Goal: Task Accomplishment & Management: Complete application form

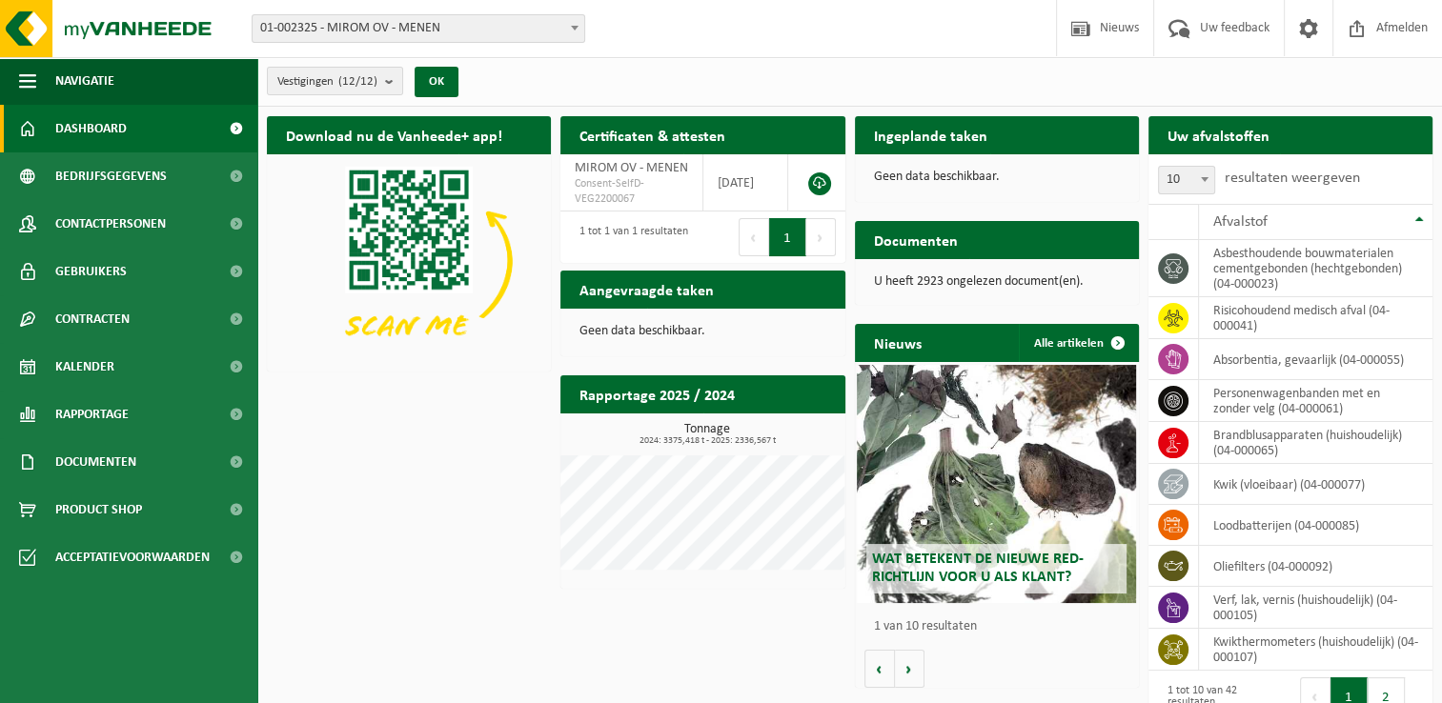
click at [943, 128] on h2 "Ingeplande taken" at bounding box center [931, 134] width 152 height 37
click at [57, 131] on span "Dashboard" at bounding box center [90, 129] width 71 height 48
click at [647, 290] on h2 "Aangevraagde taken" at bounding box center [646, 289] width 172 height 37
click at [1245, 147] on h2 "Uw afvalstoffen" at bounding box center [1218, 134] width 140 height 37
click at [1075, 338] on link "Alle artikelen" at bounding box center [1078, 343] width 118 height 38
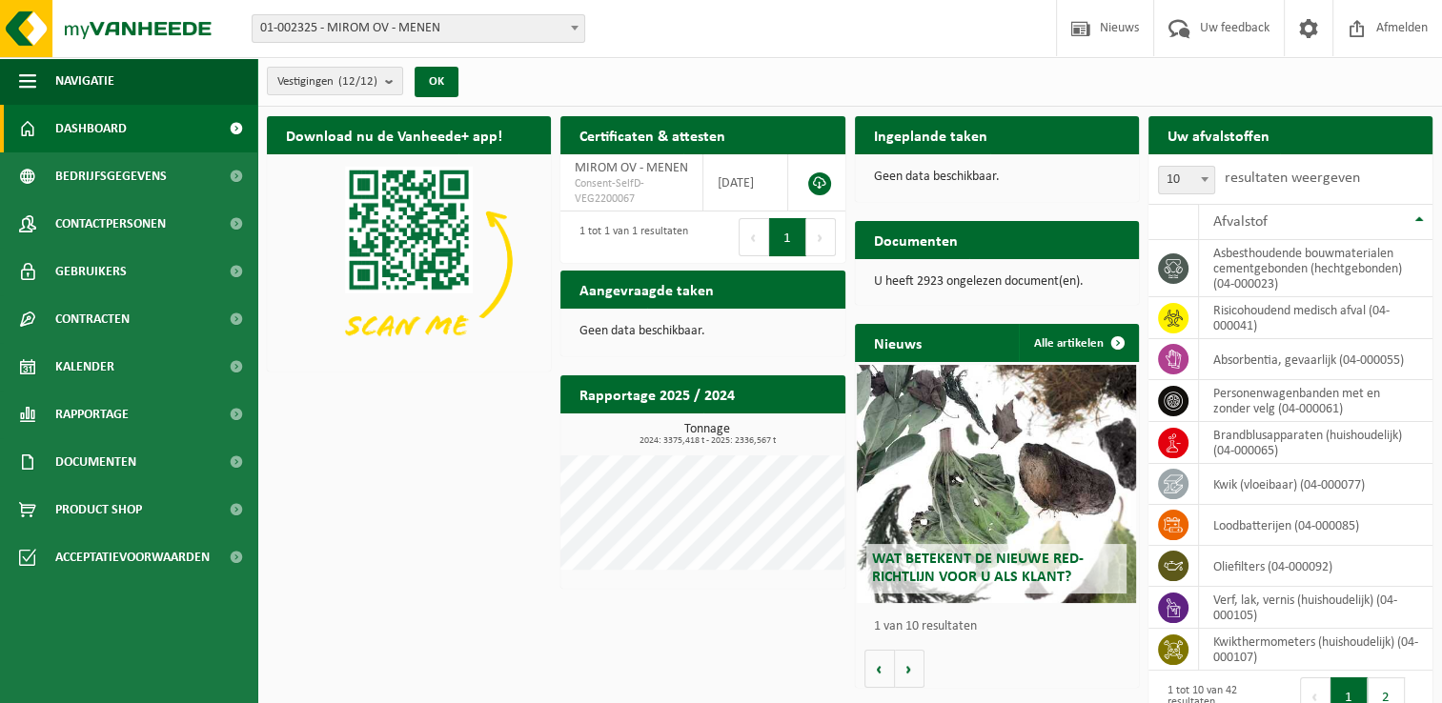
click at [83, 120] on span "Dashboard" at bounding box center [90, 129] width 71 height 48
click at [235, 125] on span at bounding box center [235, 129] width 43 height 48
click at [568, 29] on span at bounding box center [574, 27] width 19 height 25
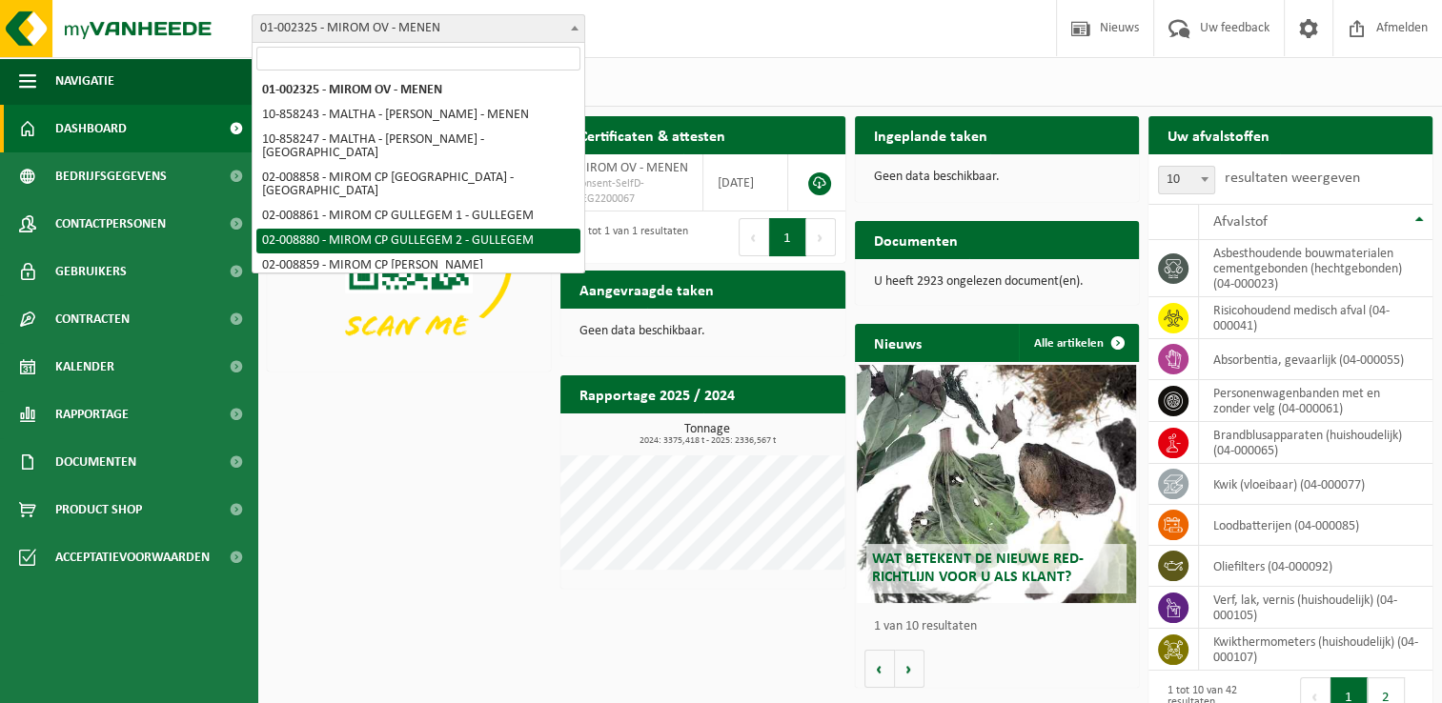
select select "1493"
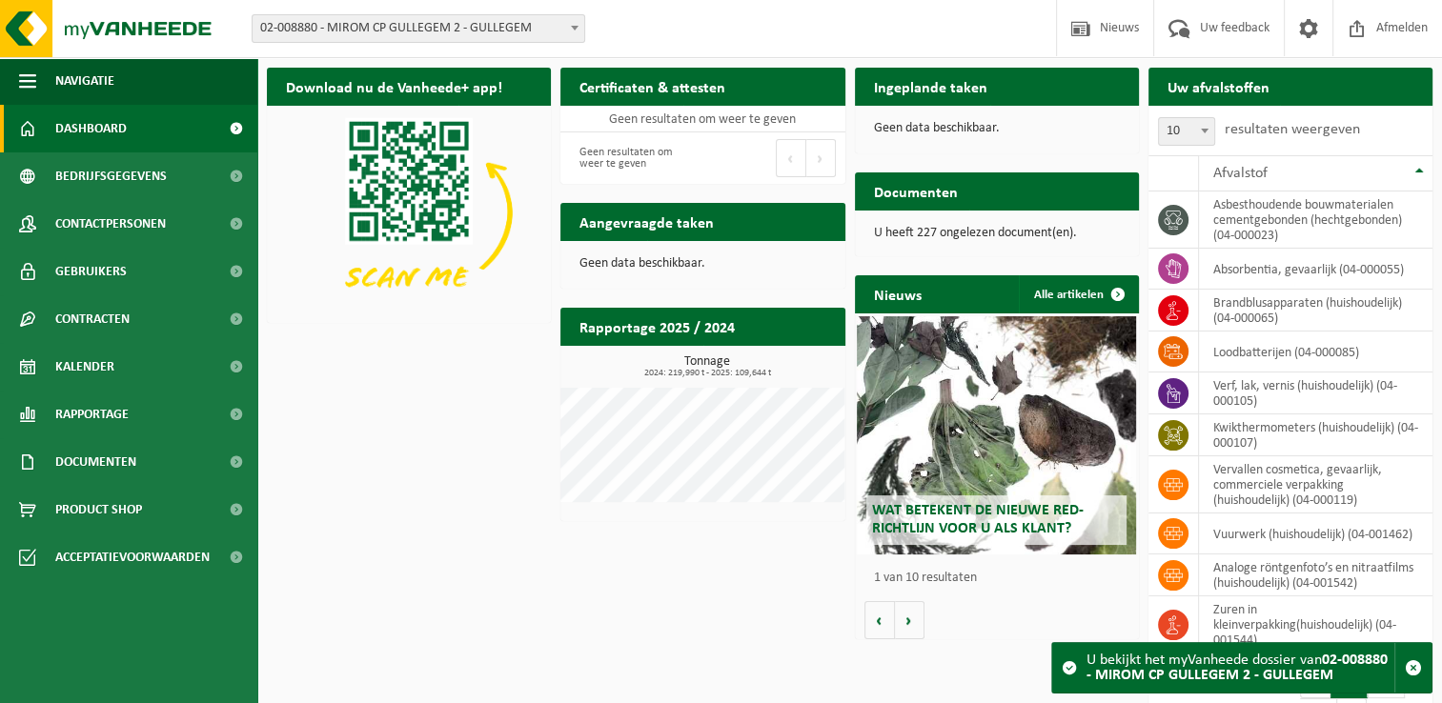
click at [568, 28] on span at bounding box center [574, 27] width 19 height 25
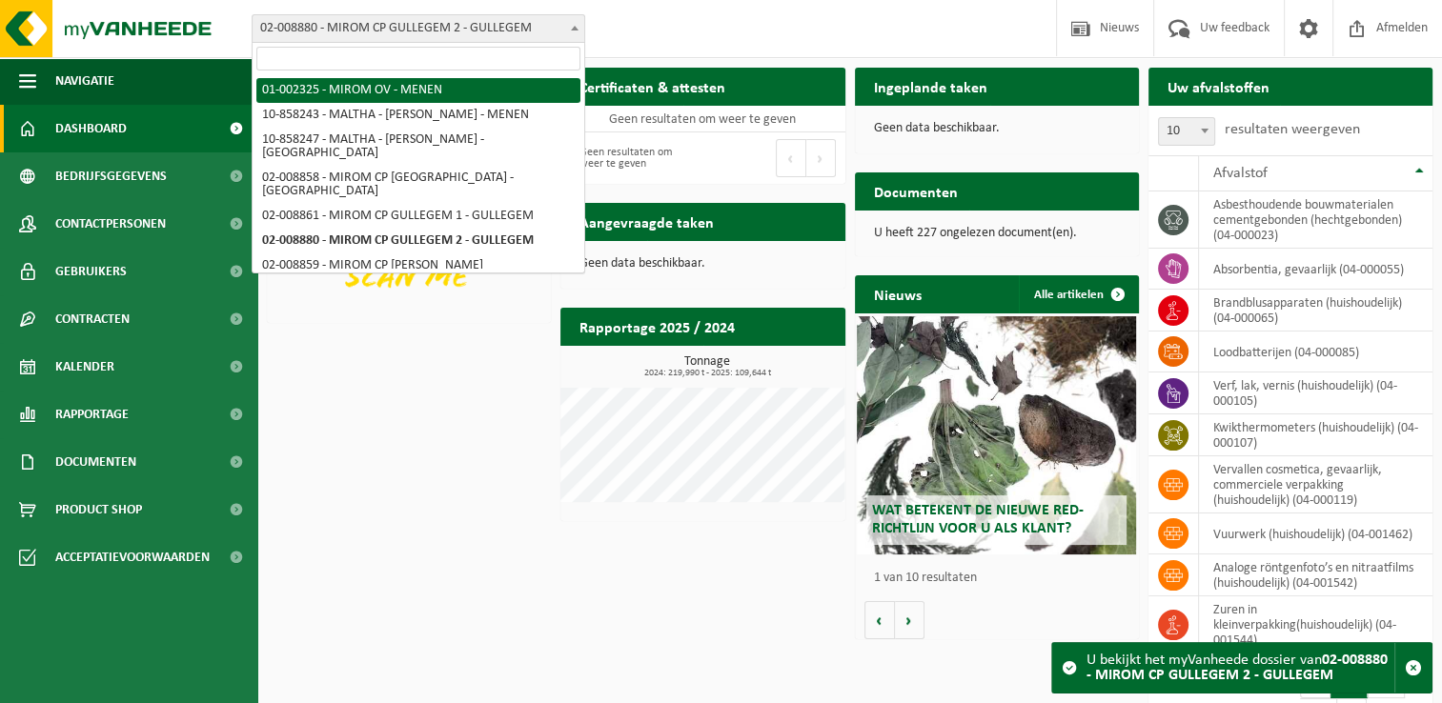
select select "151"
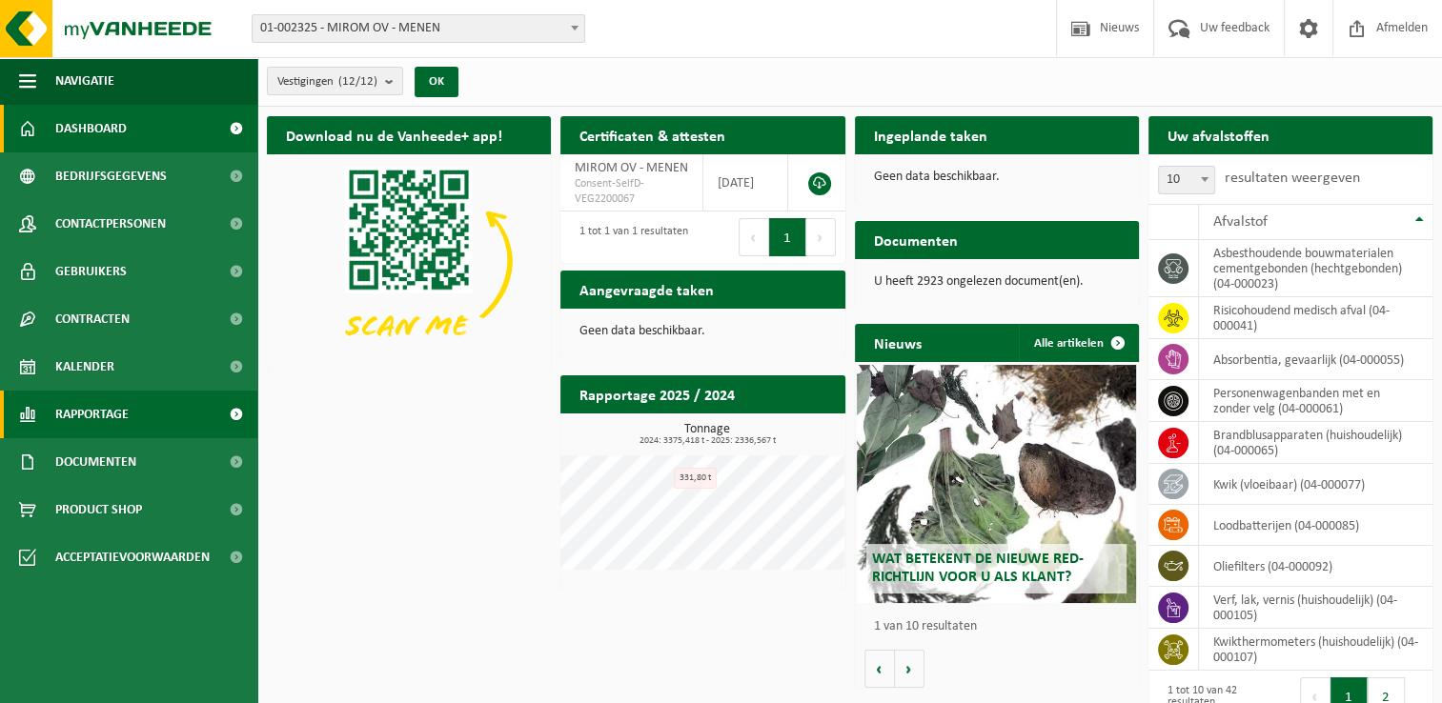
click at [233, 415] on span at bounding box center [235, 415] width 43 height 48
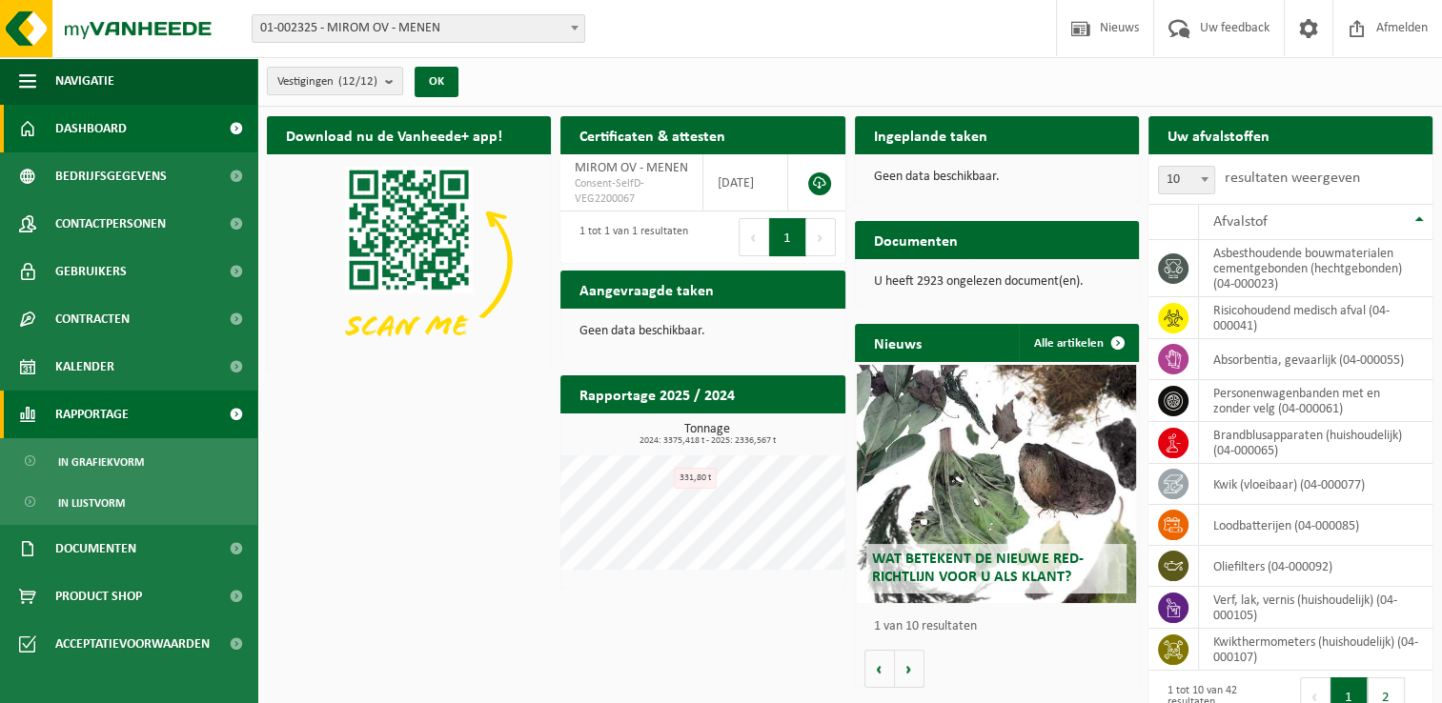
click at [233, 415] on span at bounding box center [235, 415] width 43 height 48
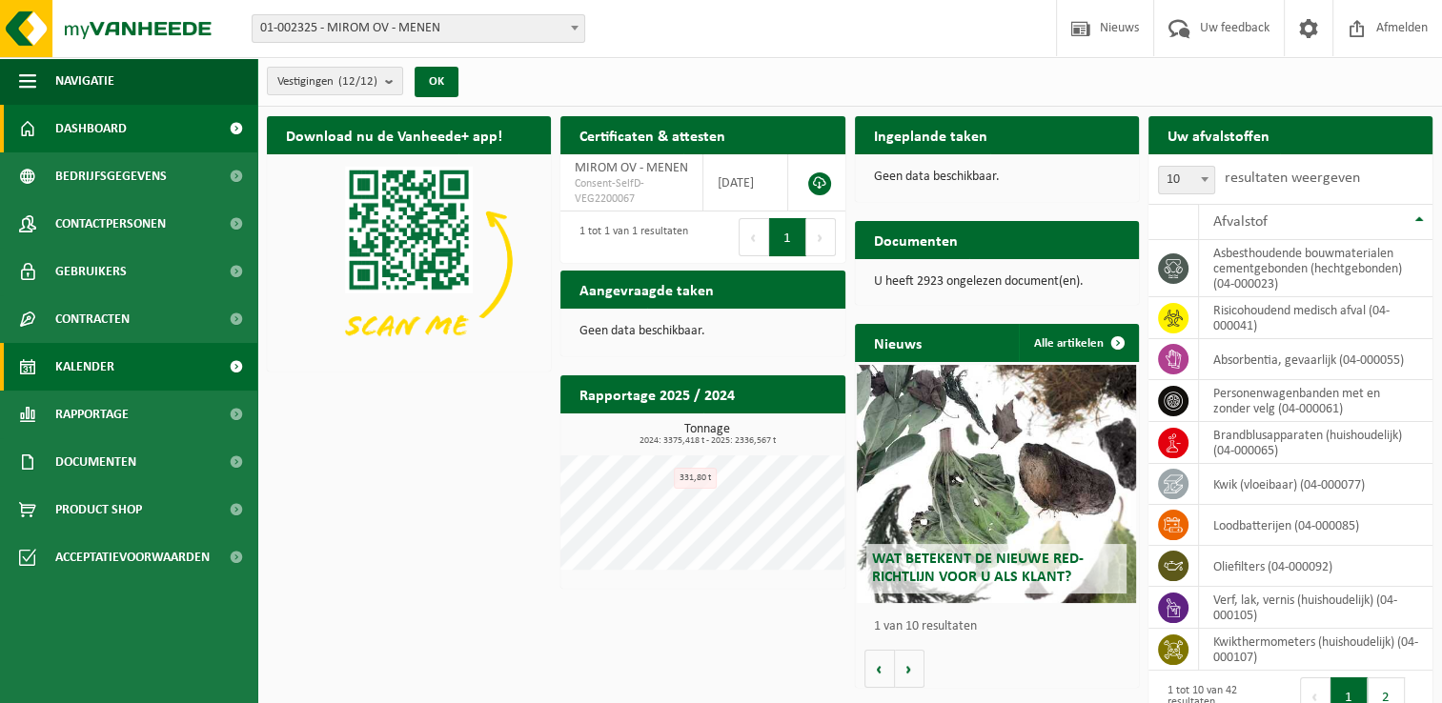
click at [233, 372] on span at bounding box center [235, 367] width 43 height 48
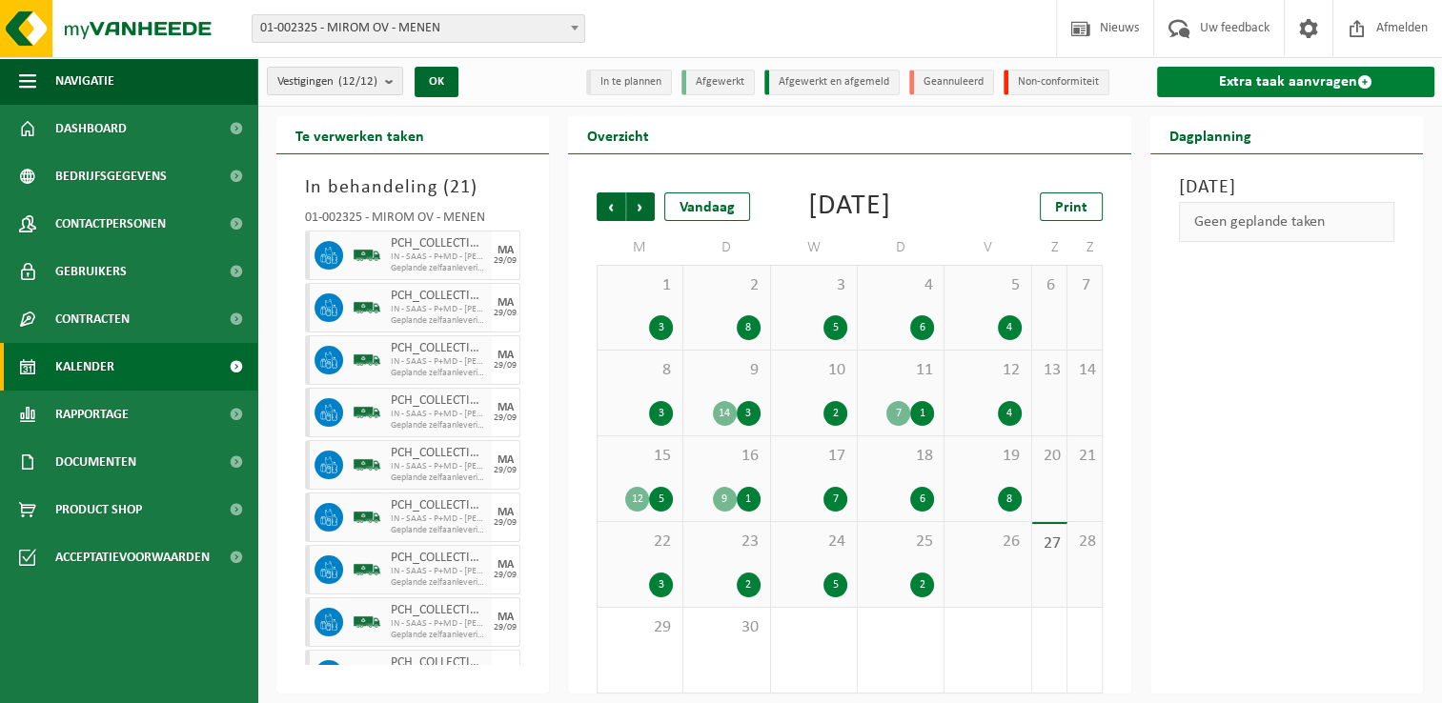
click at [1306, 89] on link "Extra taak aanvragen" at bounding box center [1295, 82] width 277 height 30
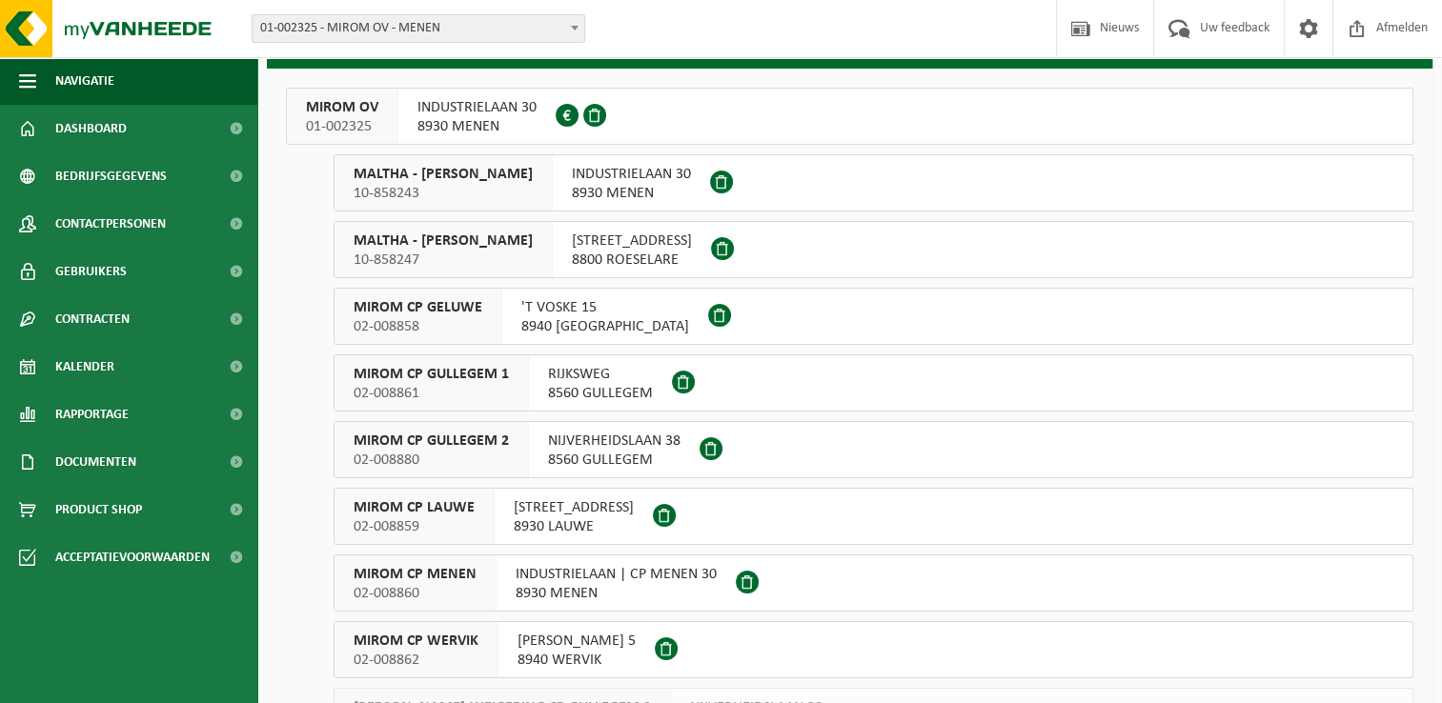
scroll to position [191, 0]
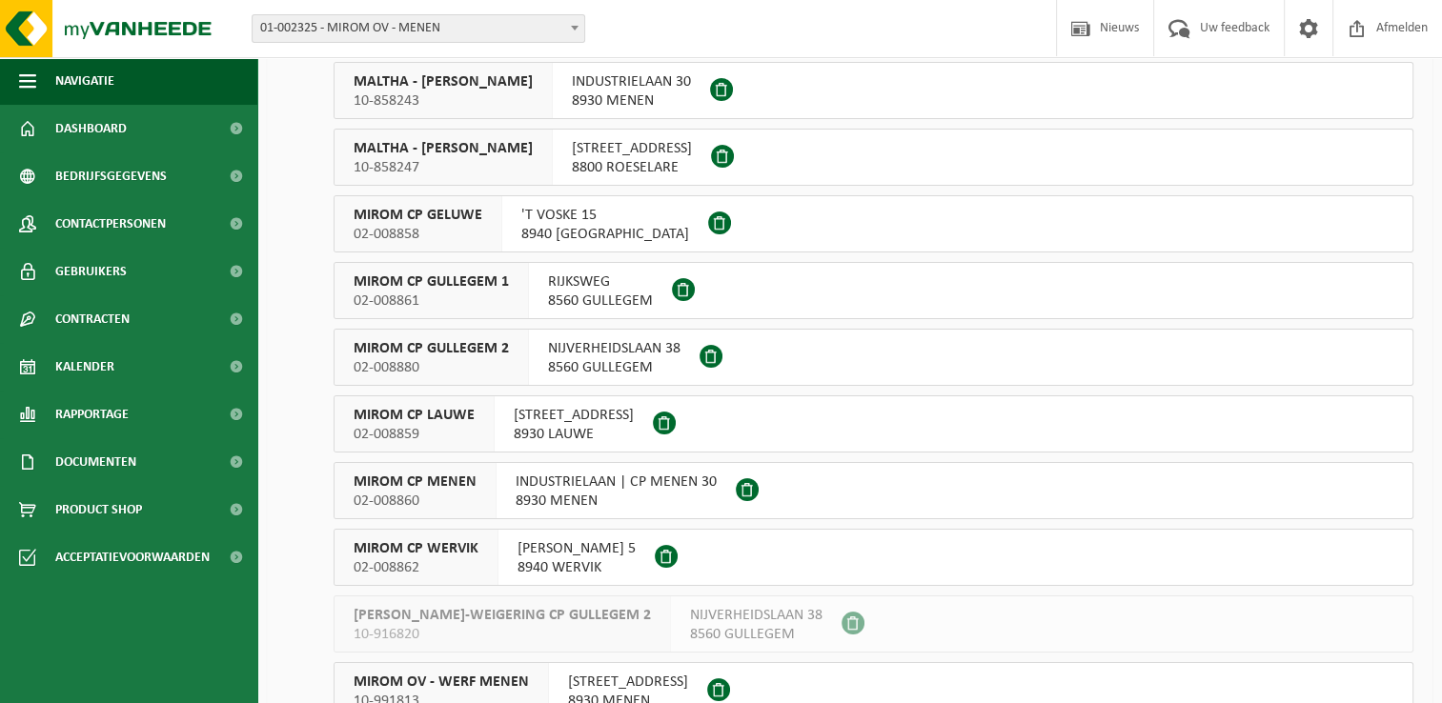
click at [382, 358] on span "02-008880" at bounding box center [431, 367] width 155 height 19
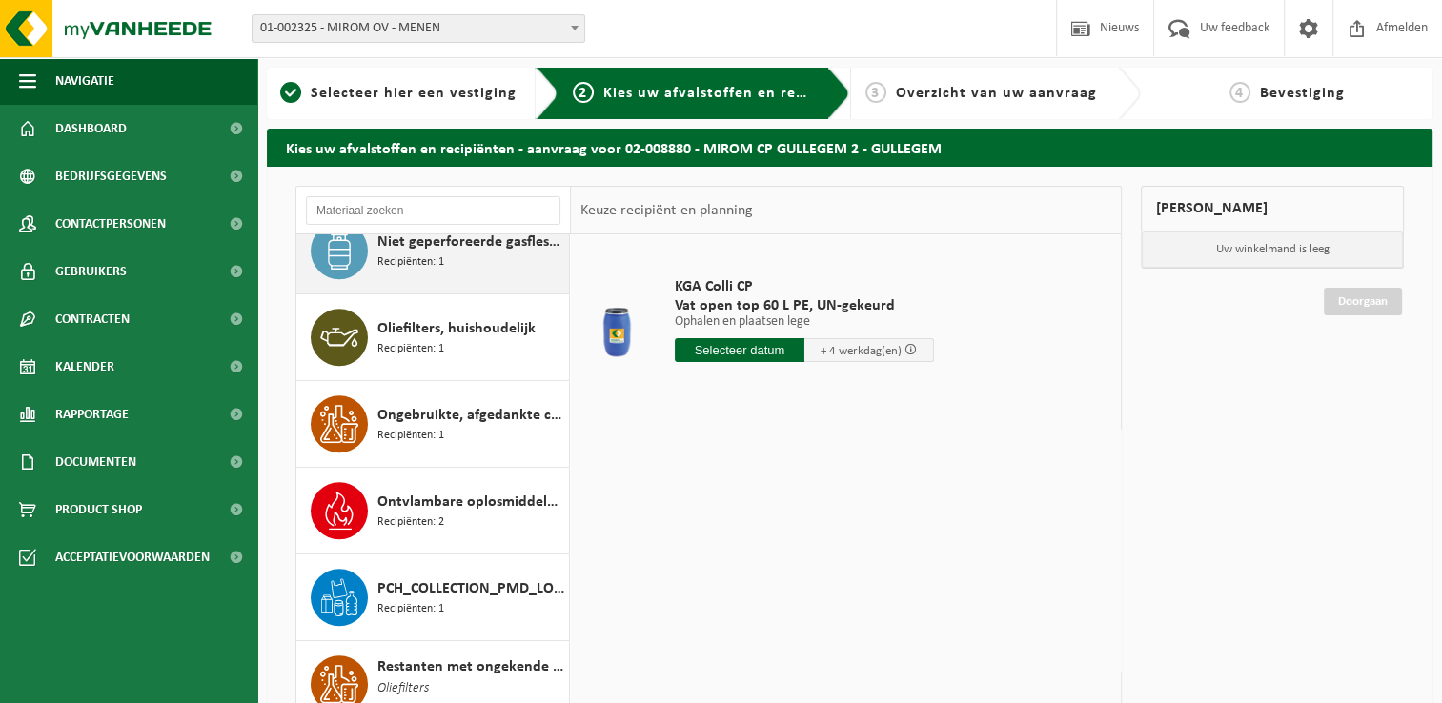
scroll to position [1334, 0]
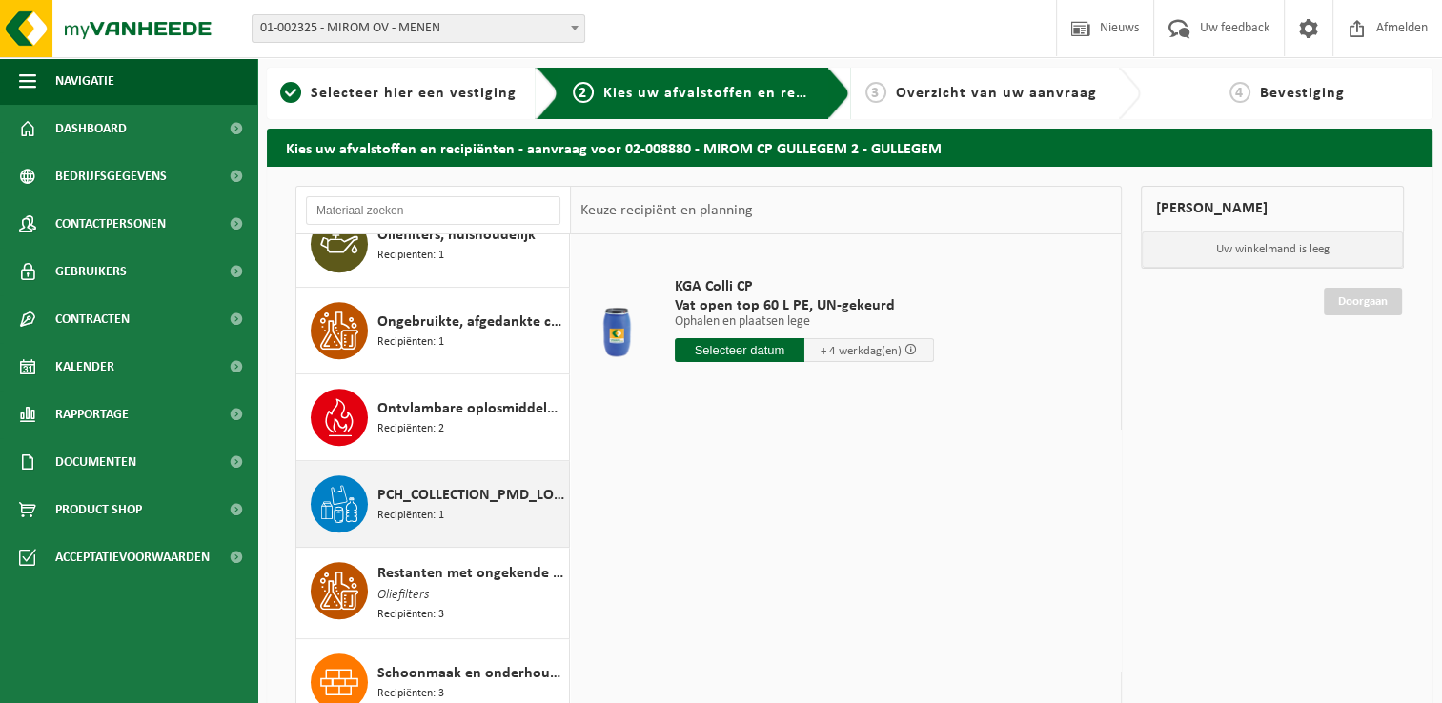
click at [413, 508] on span "Recipiënten: 1" at bounding box center [410, 516] width 67 height 18
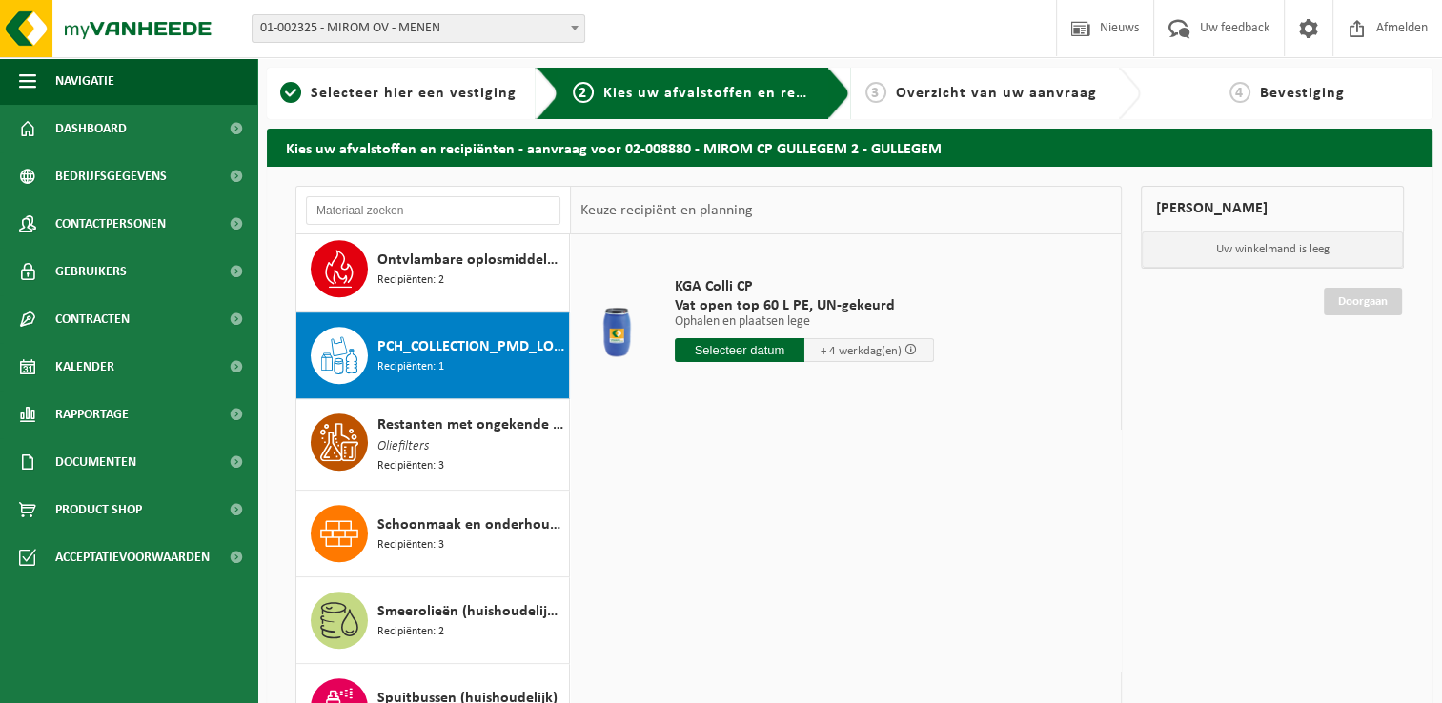
click at [413, 508] on div "Absorbentia, gevaarlijk Recipiënten: 1 Analoge röntgenfoto’s en nitraatfilms (h…" at bounding box center [433, 520] width 274 height 573
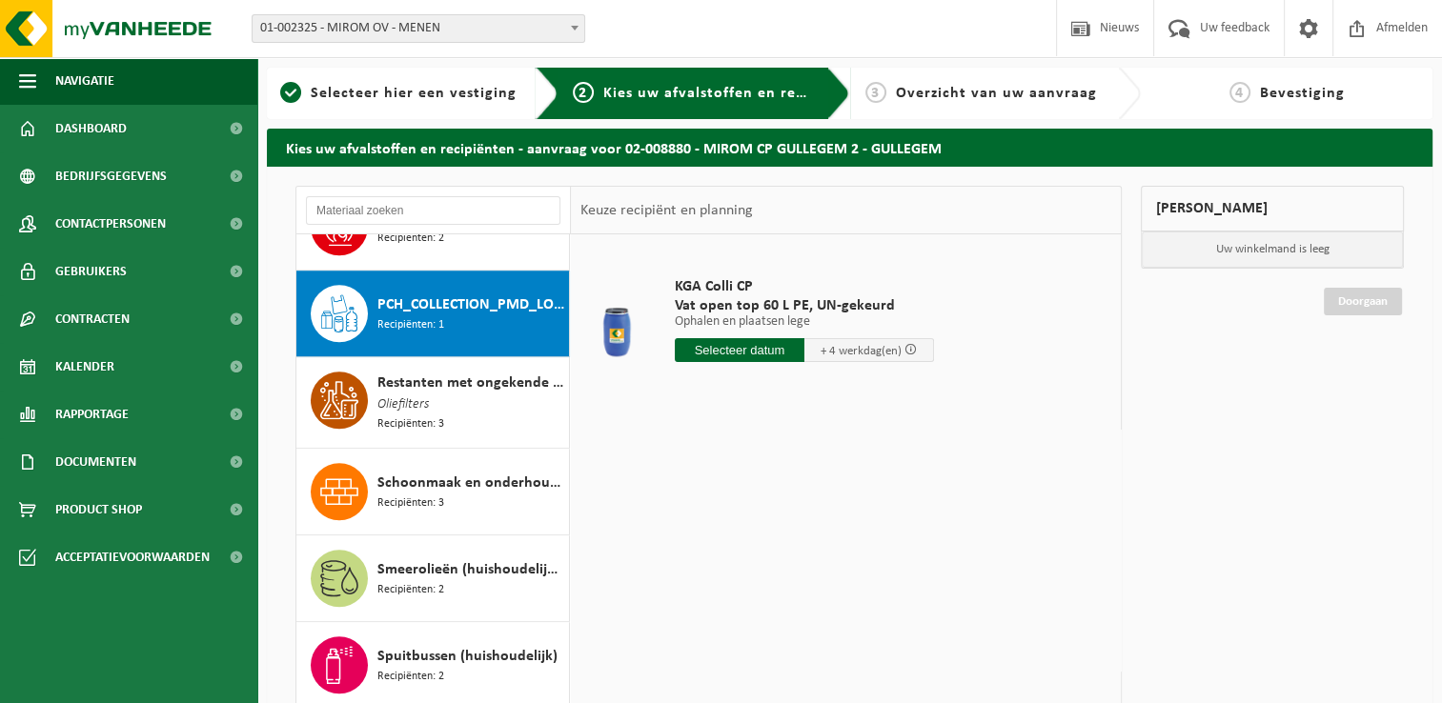
scroll to position [1557, 0]
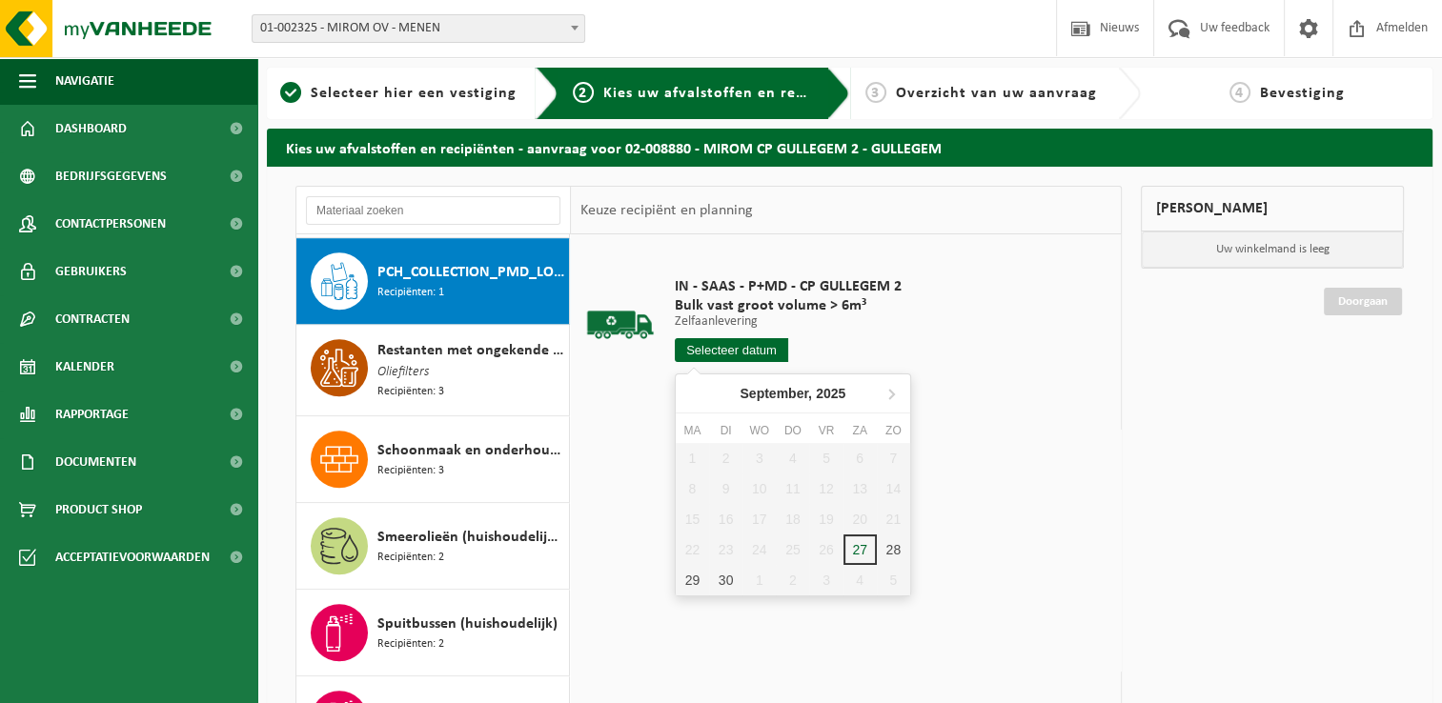
click at [743, 341] on input "text" at bounding box center [731, 350] width 113 height 24
click at [691, 579] on div "29" at bounding box center [692, 580] width 33 height 30
type input "Van 2025-09-29"
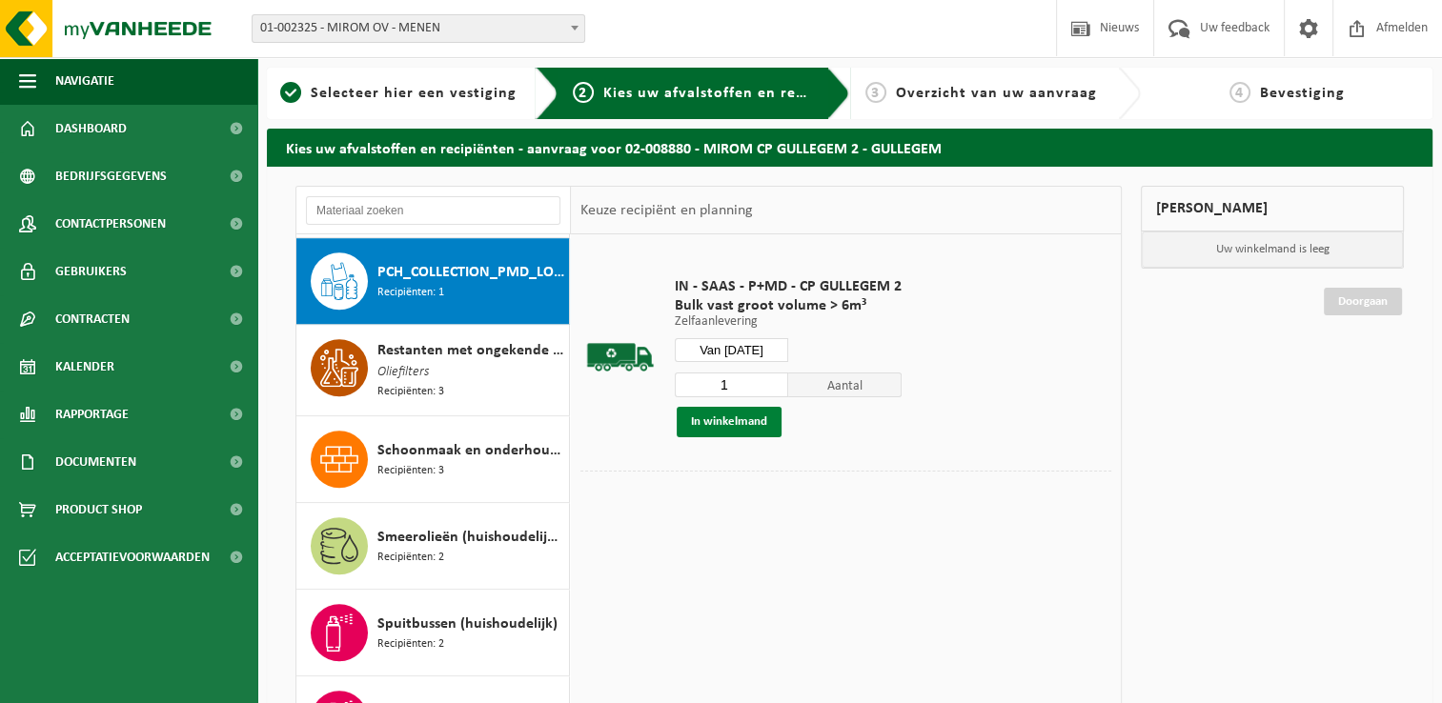
click at [718, 422] on button "In winkelmand" at bounding box center [729, 422] width 105 height 30
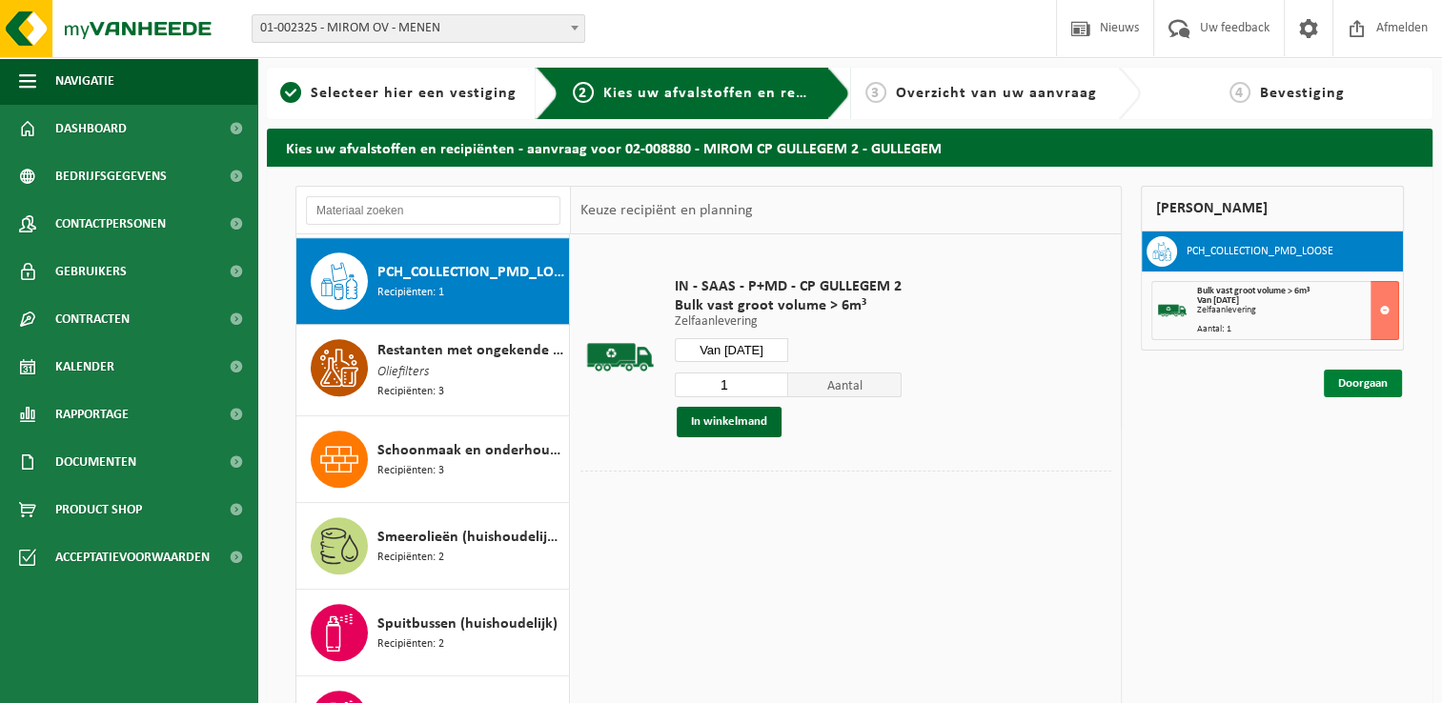
click at [1353, 374] on link "Doorgaan" at bounding box center [1363, 384] width 78 height 28
click at [1354, 379] on link "Doorgaan" at bounding box center [1363, 384] width 78 height 28
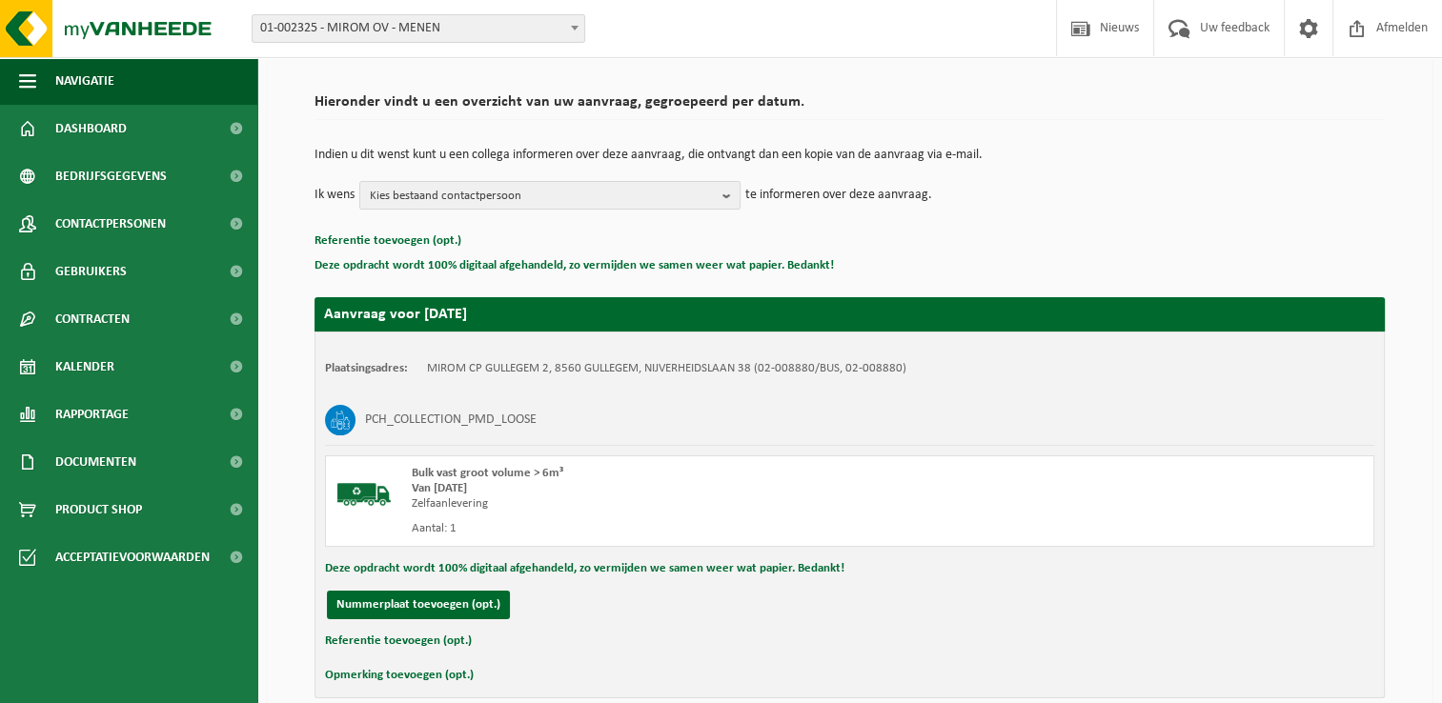
scroll to position [210, 0]
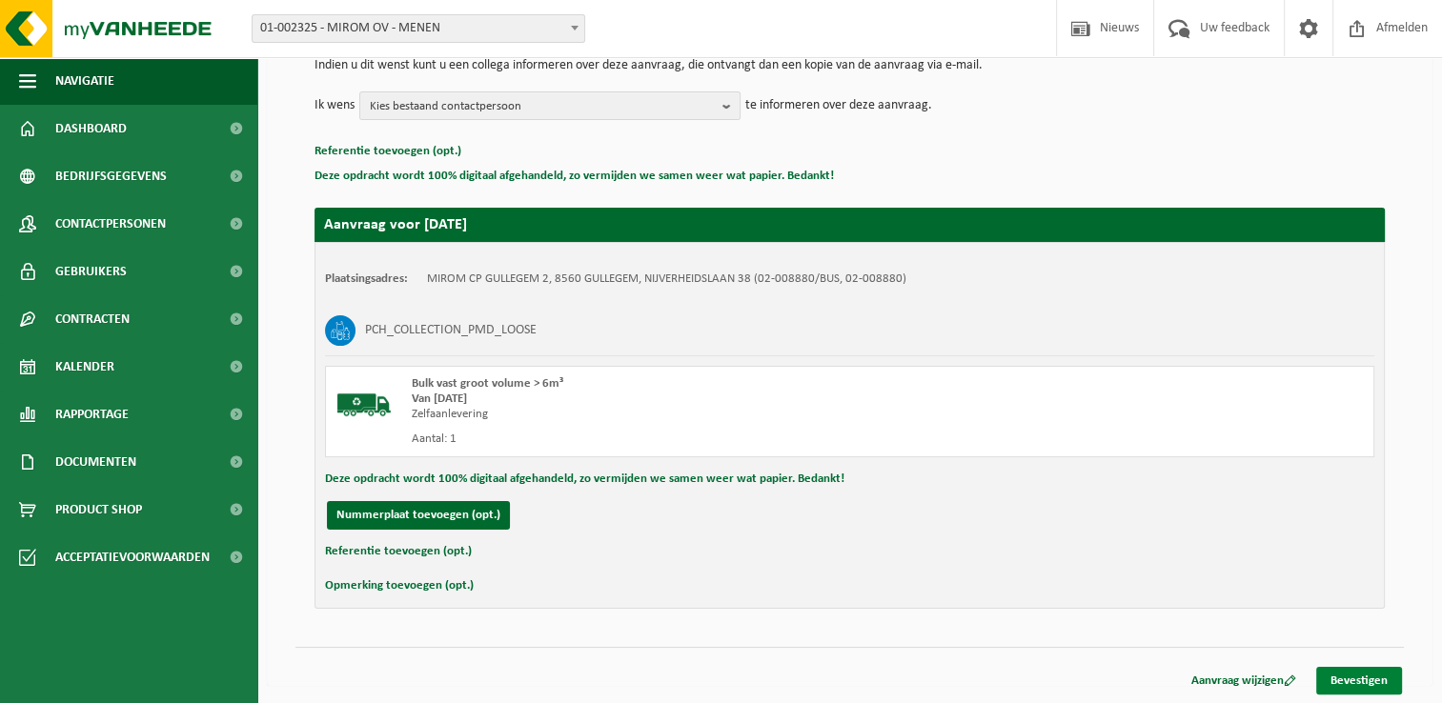
click at [1353, 683] on link "Bevestigen" at bounding box center [1359, 681] width 86 height 28
